Goal: Task Accomplishment & Management: Use online tool/utility

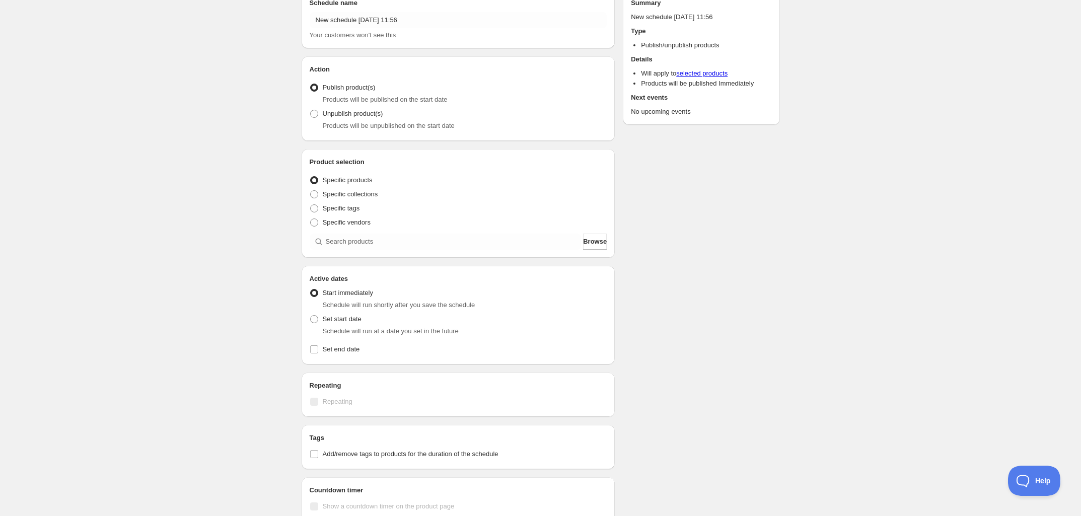
scroll to position [63, 0]
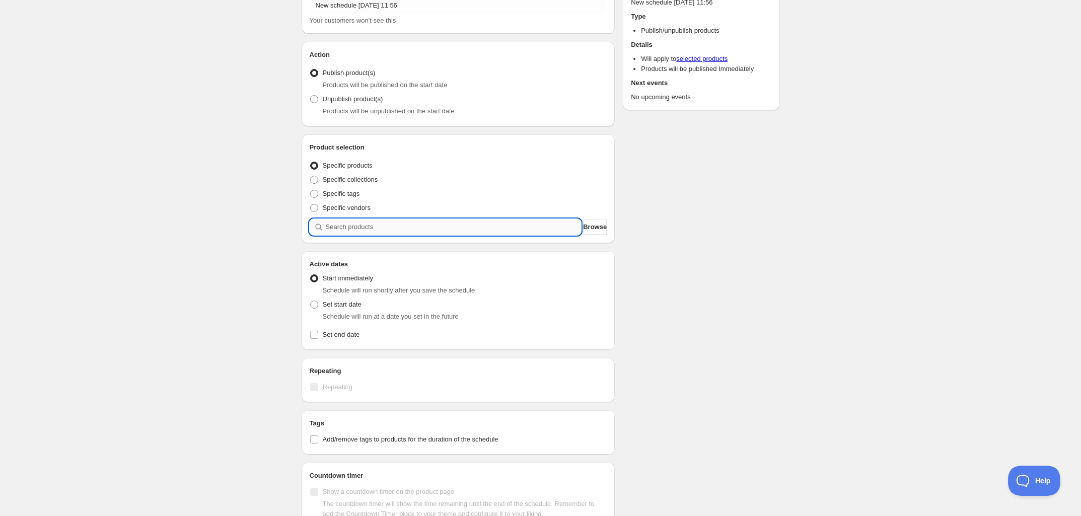
click at [411, 227] on input "search" at bounding box center [454, 227] width 256 height 16
type input "b"
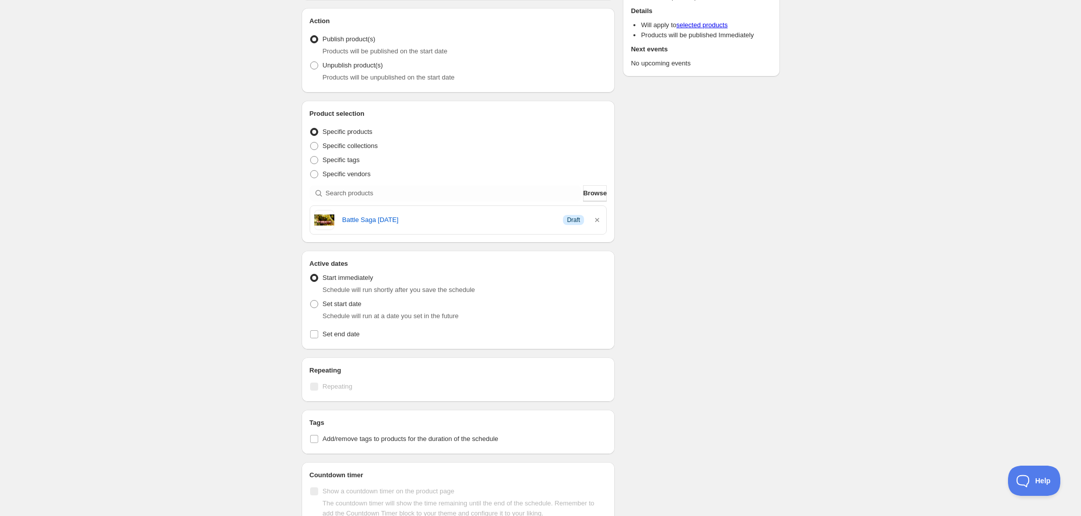
scroll to position [126, 0]
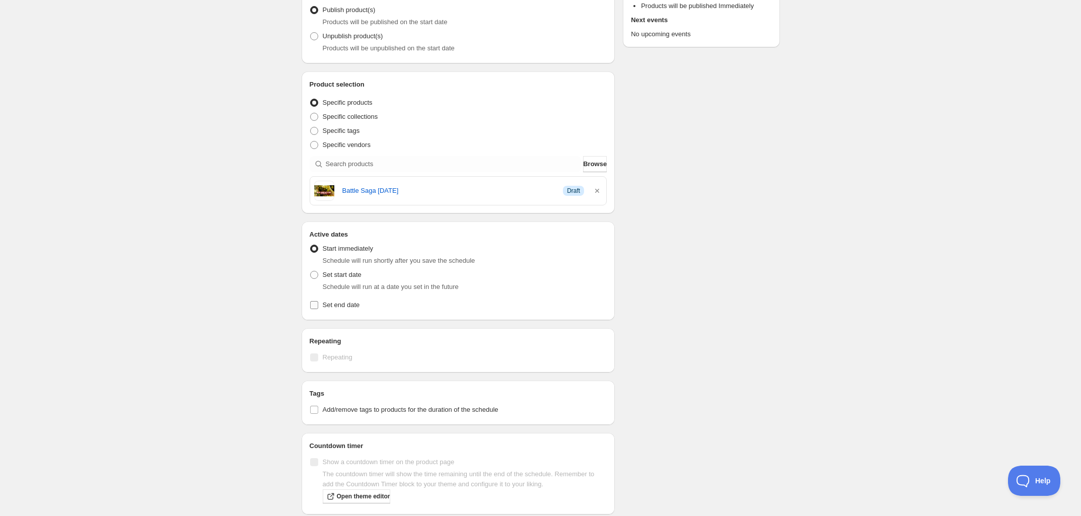
click at [318, 304] on input "Set end date" at bounding box center [314, 305] width 8 height 8
checkbox input "true"
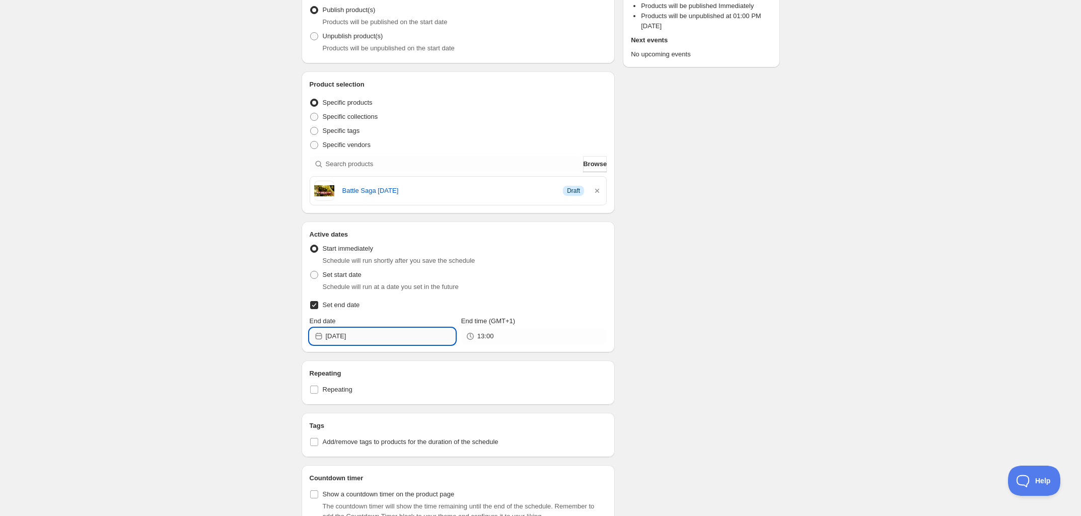
click at [397, 337] on input "[DATE]" at bounding box center [390, 336] width 129 height 16
click at [343, 439] on span "20" at bounding box center [345, 439] width 11 height 8
type input "[DATE]"
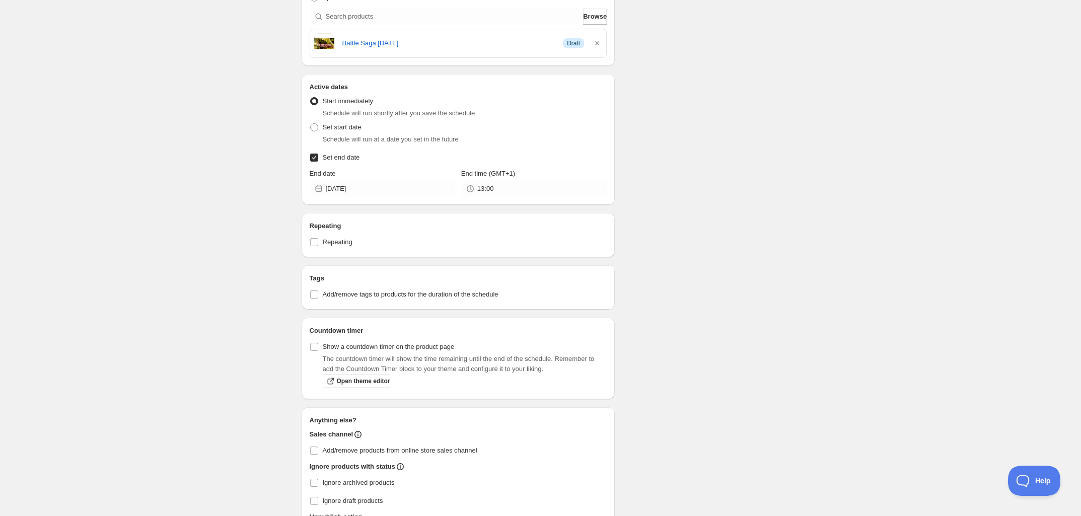
scroll to position [363, 0]
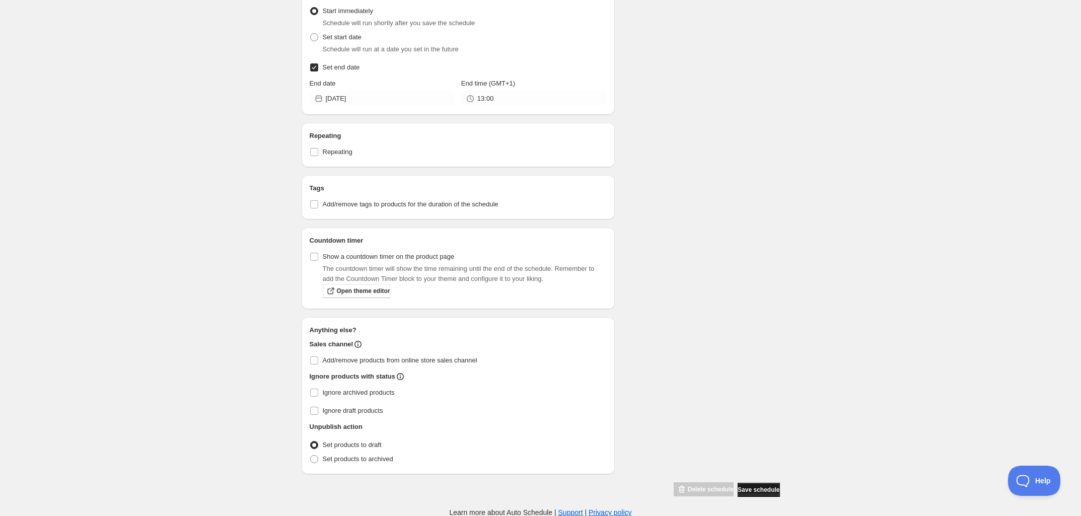
click at [763, 489] on span "Save schedule" at bounding box center [758, 490] width 42 height 8
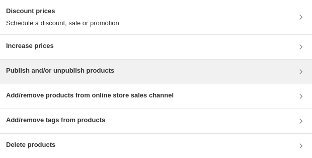
click at [108, 67] on h3 "Publish and/or unpublish products" at bounding box center [60, 70] width 108 height 10
